Goal: Transaction & Acquisition: Obtain resource

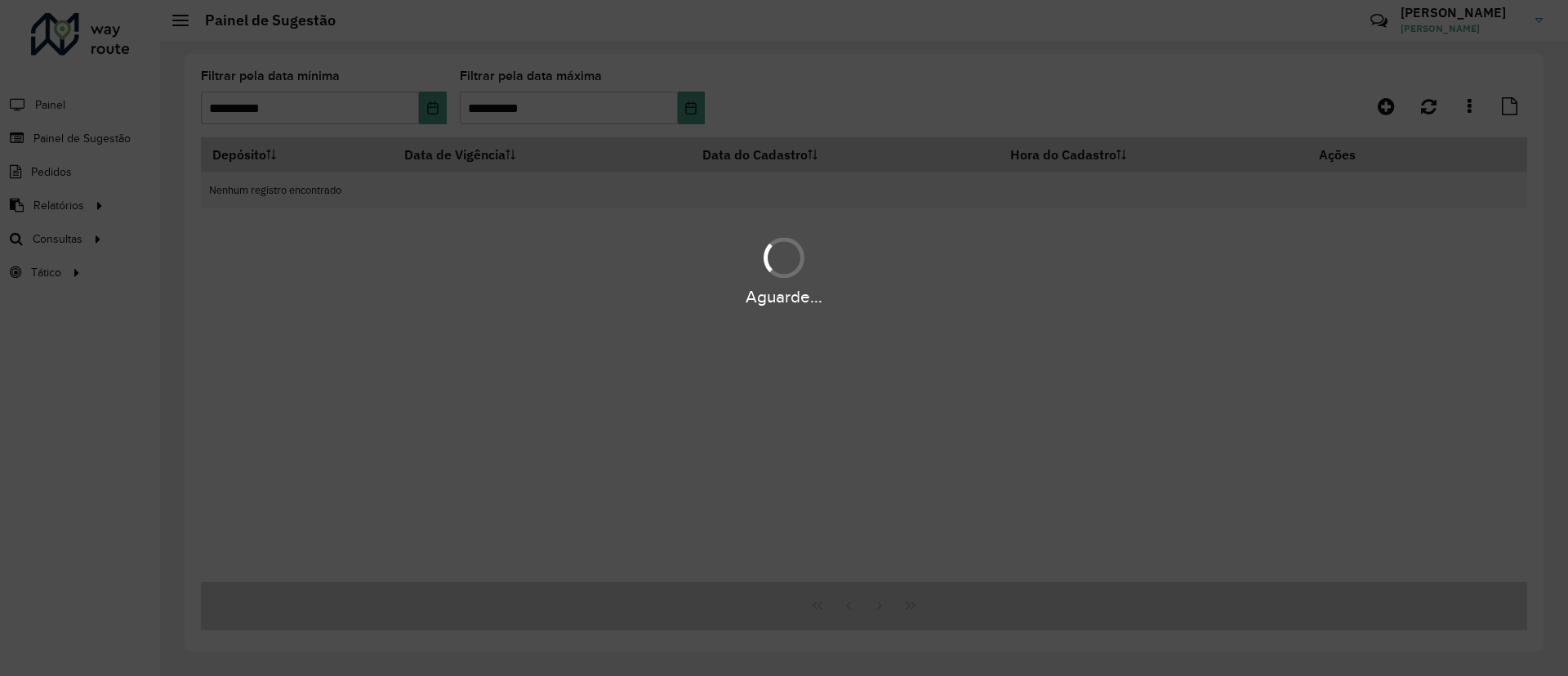
click at [1450, 243] on div "Depósito Data de Vigência Data do Cadastro Hora do Cadastro Ações Nenhum regist…" at bounding box center [865, 360] width 1326 height 444
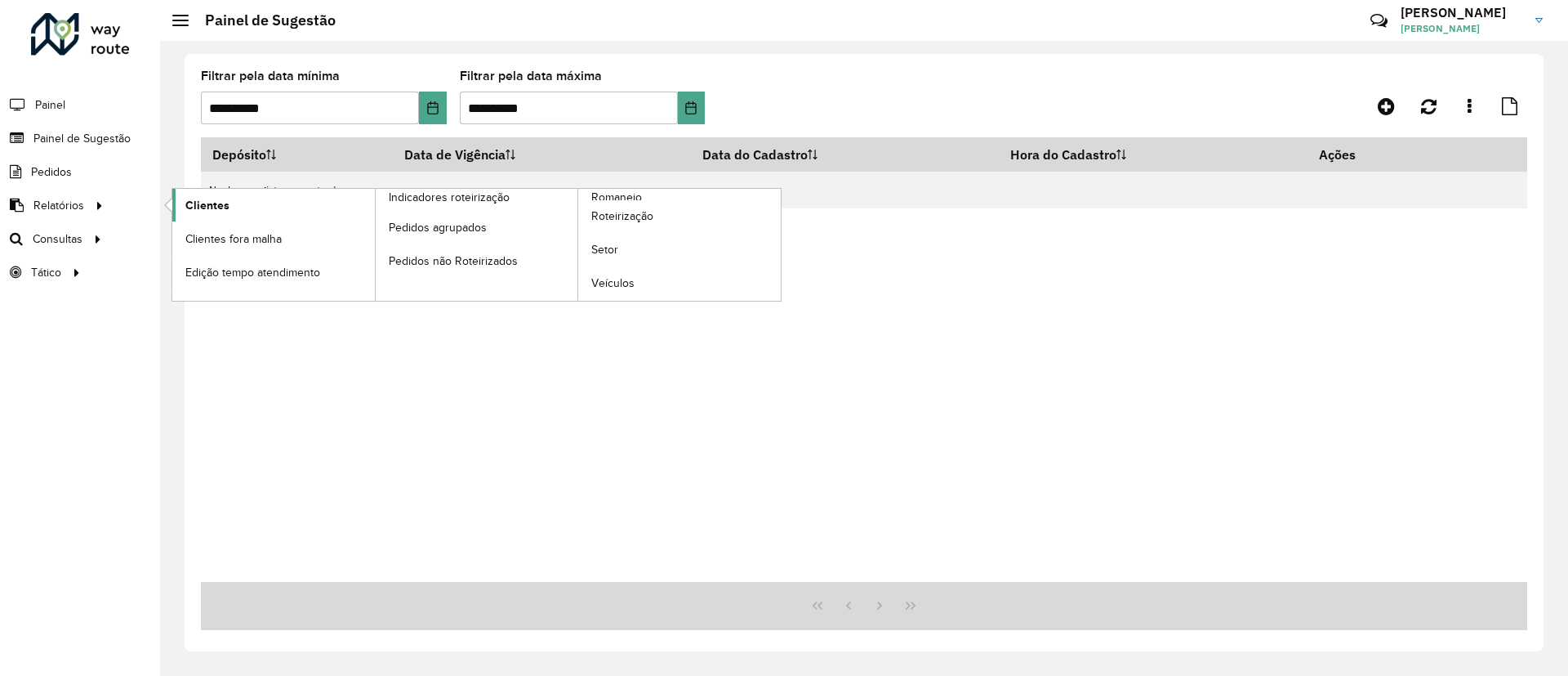
click at [196, 202] on span "Clientes" at bounding box center [207, 204] width 44 height 17
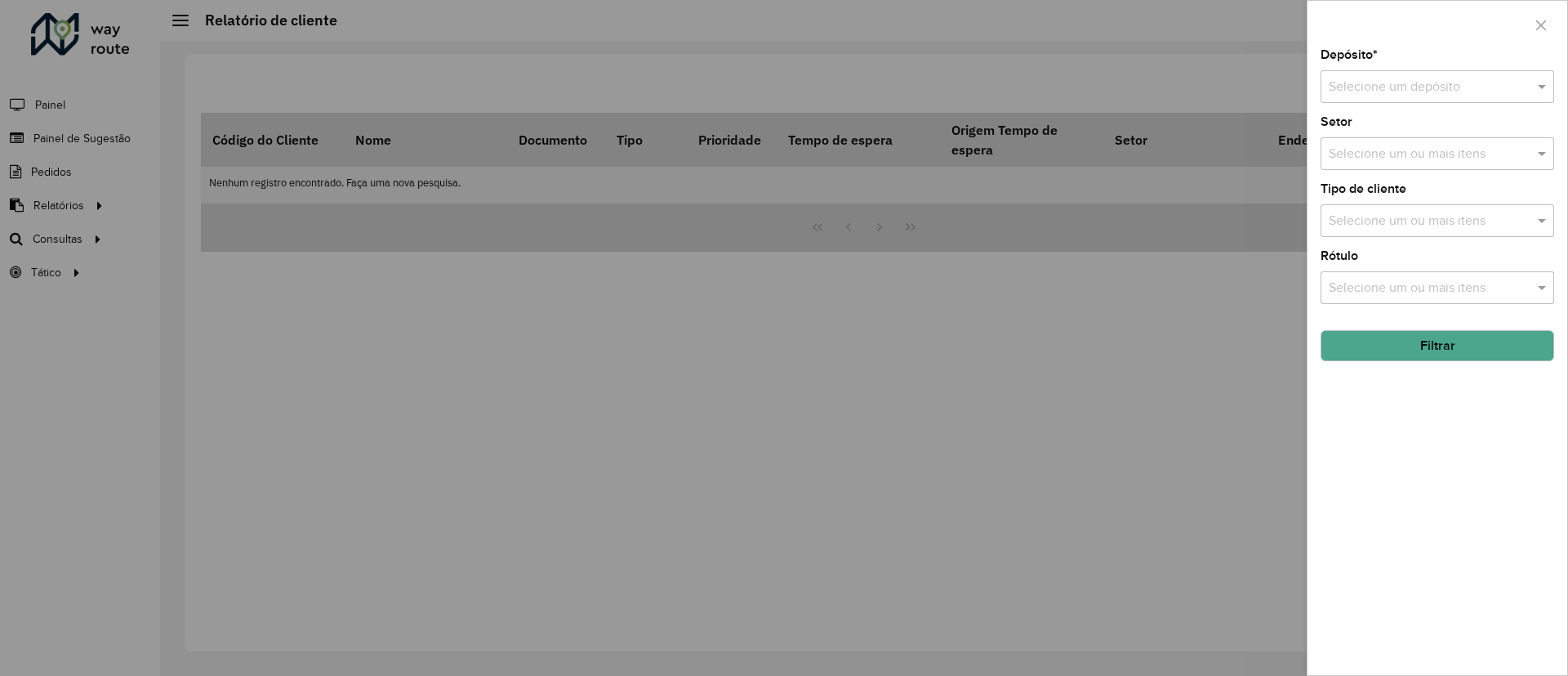
click at [1390, 80] on input "text" at bounding box center [1422, 87] width 185 height 20
click at [1376, 124] on div "CDD Campinas" at bounding box center [1437, 134] width 232 height 28
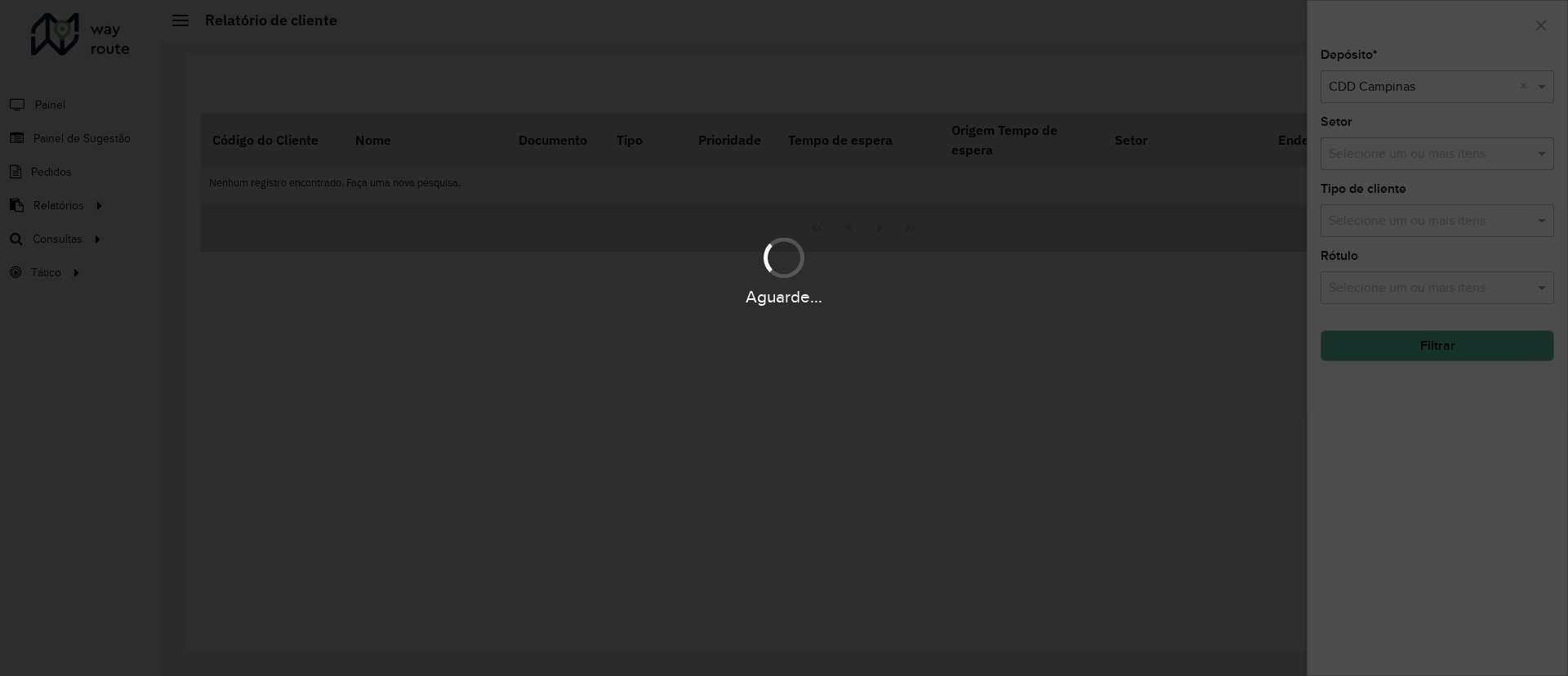
click at [1406, 220] on div "Aguarde..." at bounding box center [784, 338] width 1568 height 676
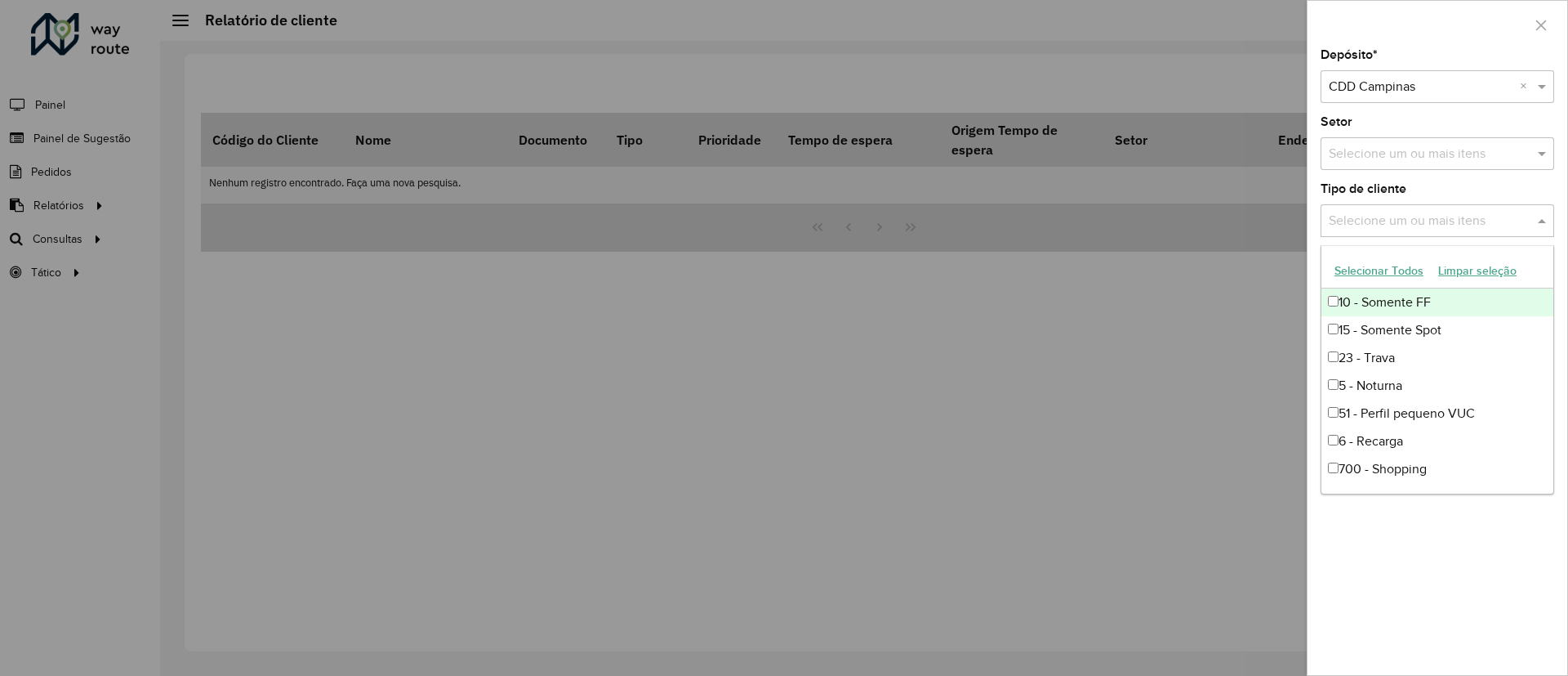
click at [1406, 220] on input "text" at bounding box center [1428, 221] width 209 height 20
click at [1399, 379] on div "5 - Noturna" at bounding box center [1437, 385] width 232 height 28
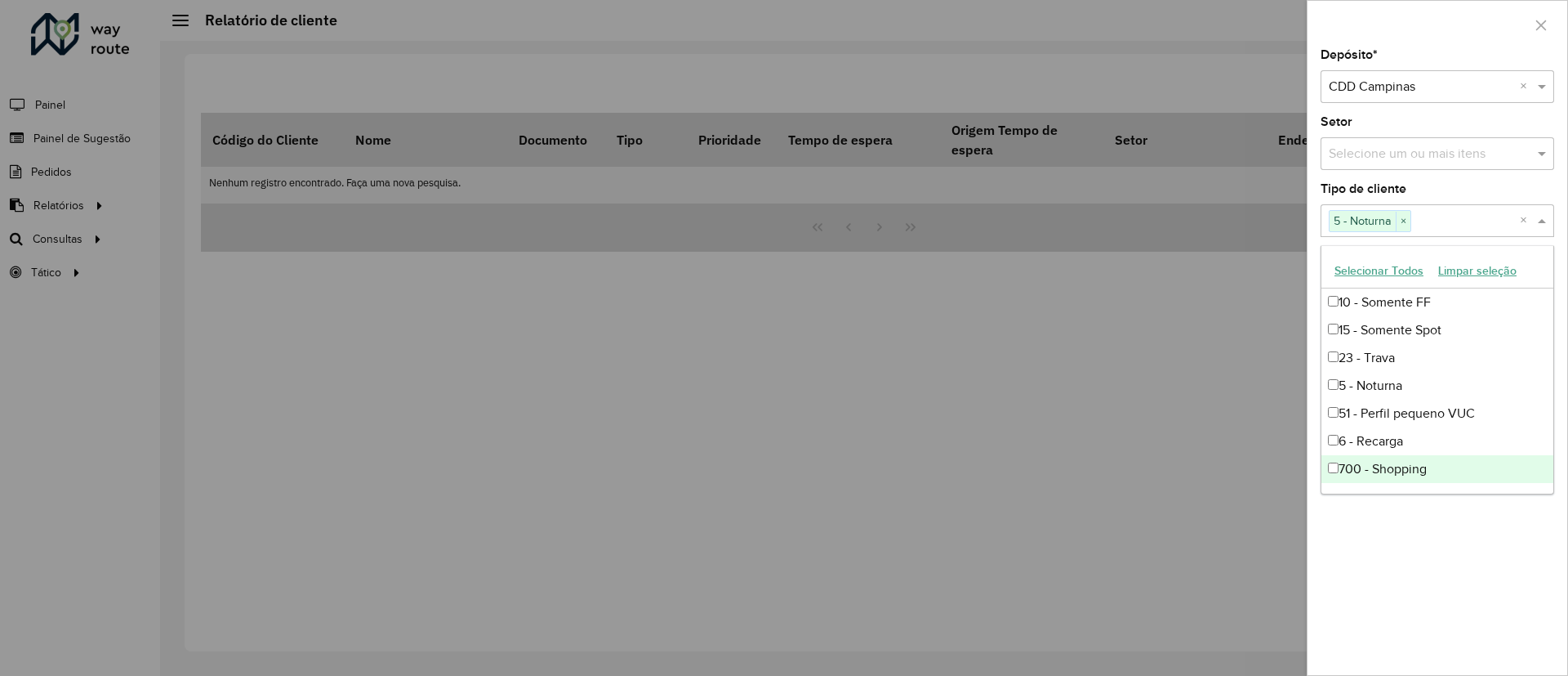
click at [1451, 564] on div "Depósito * Selecione um depósito × CDD Campinas × Setor Selecione um ou mais it…" at bounding box center [1437, 362] width 259 height 626
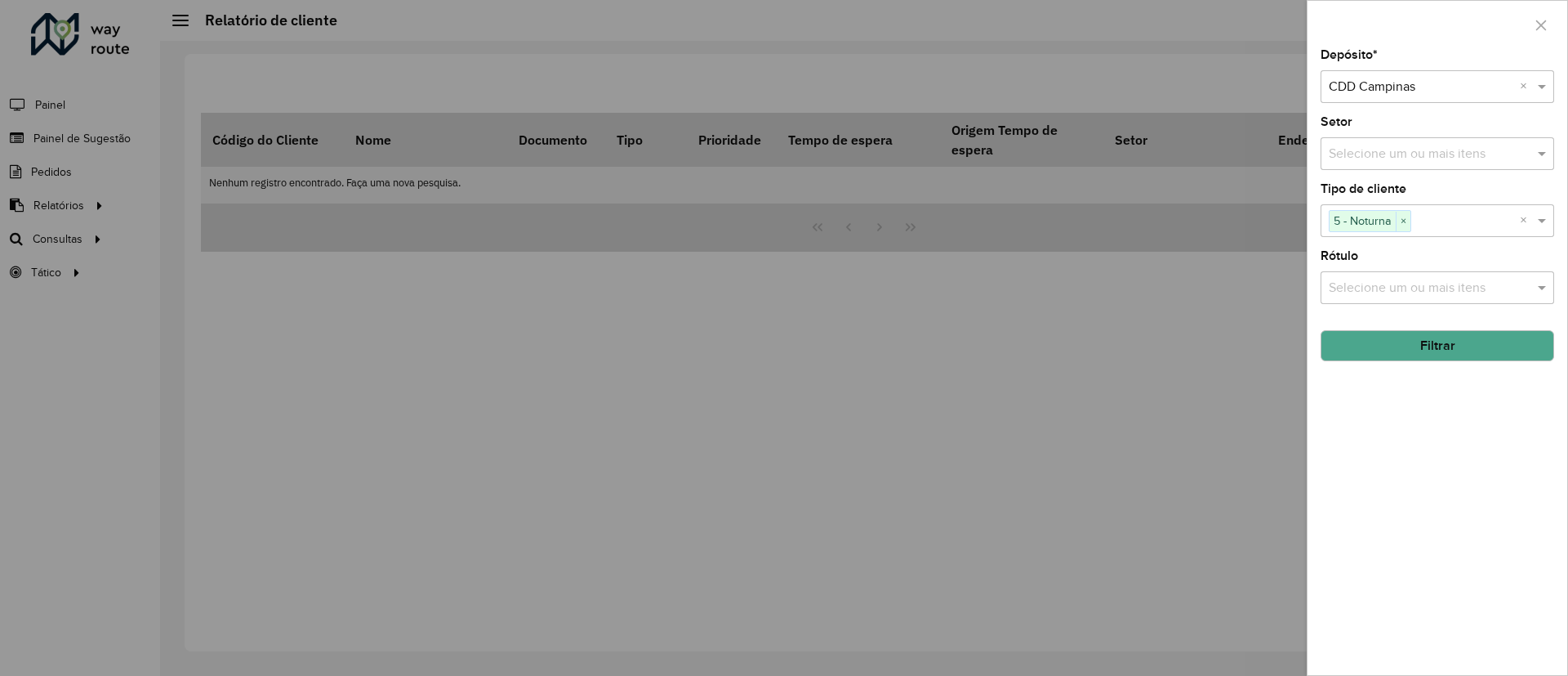
click at [1402, 337] on button "Filtrar" at bounding box center [1437, 346] width 234 height 31
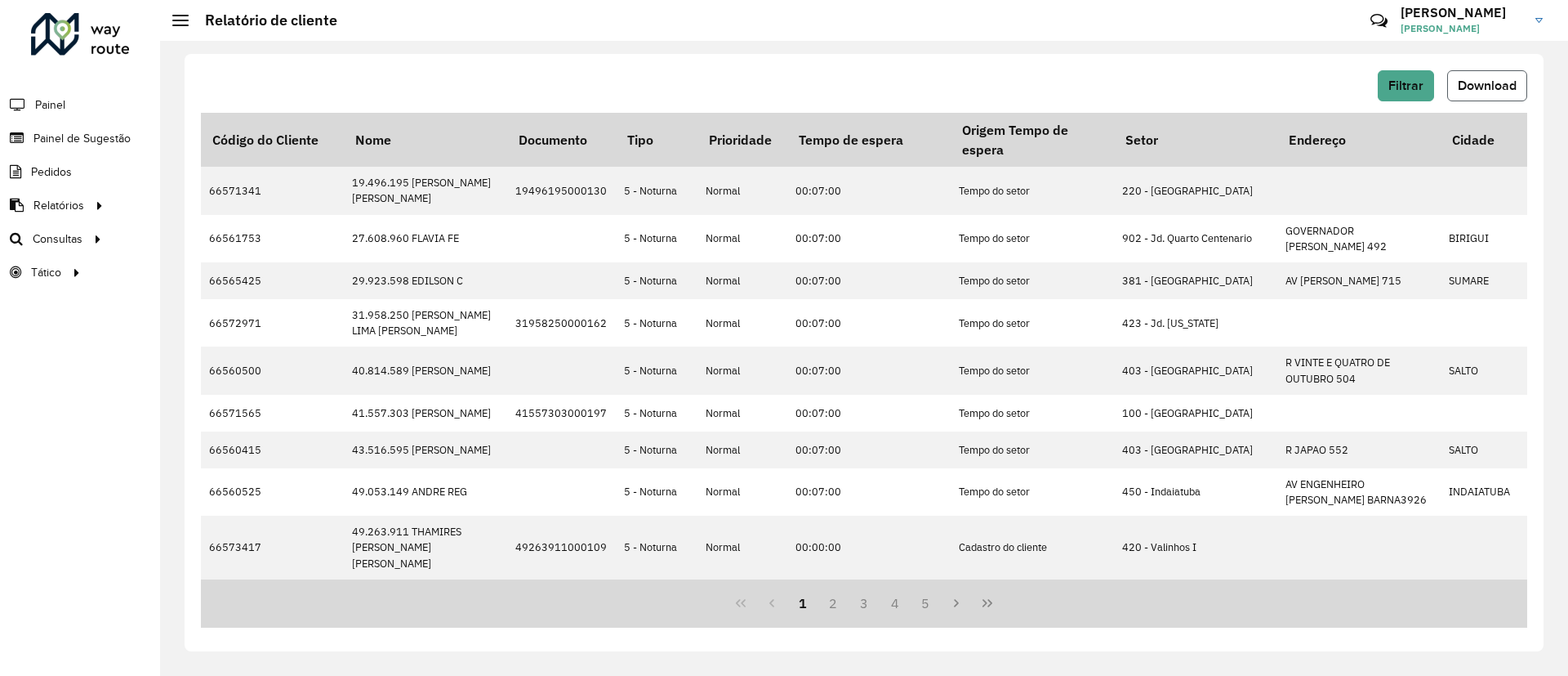
click at [1493, 74] on button "Download" at bounding box center [1486, 85] width 80 height 31
